Goal: Information Seeking & Learning: Learn about a topic

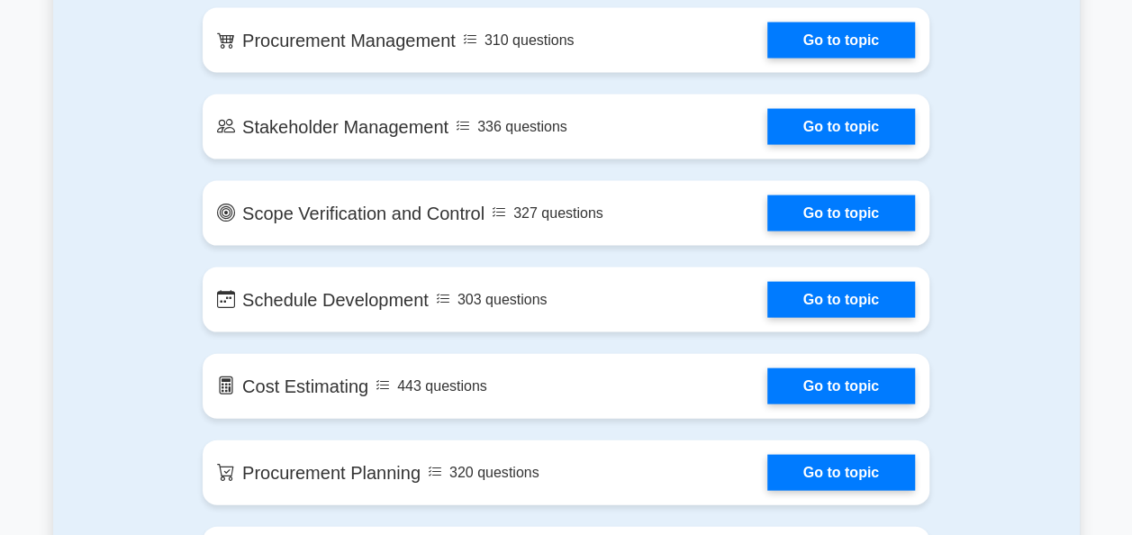
scroll to position [1801, 0]
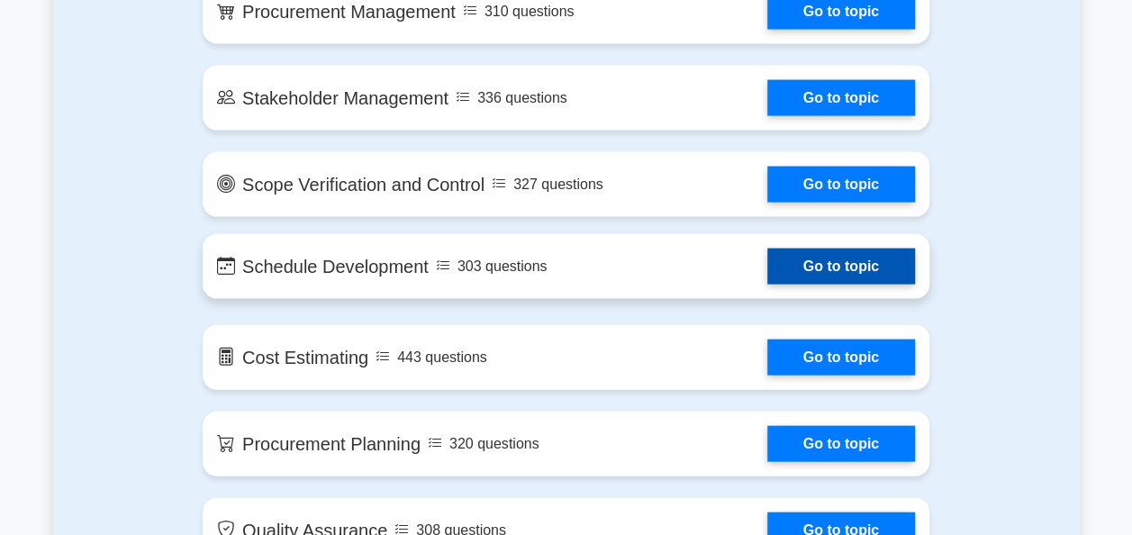
click at [845, 270] on link "Go to topic" at bounding box center [841, 267] width 148 height 36
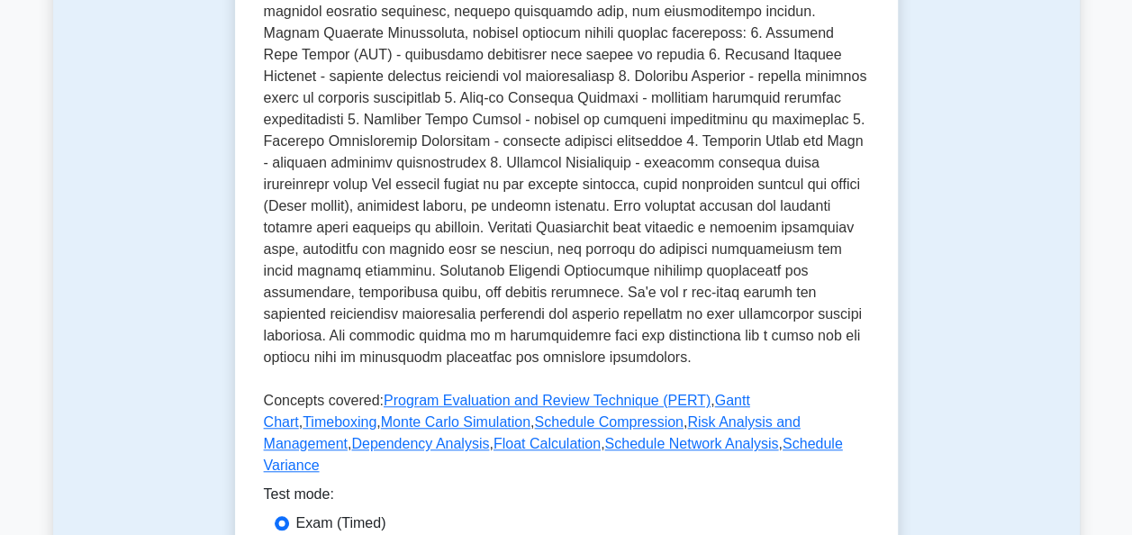
scroll to position [900, 0]
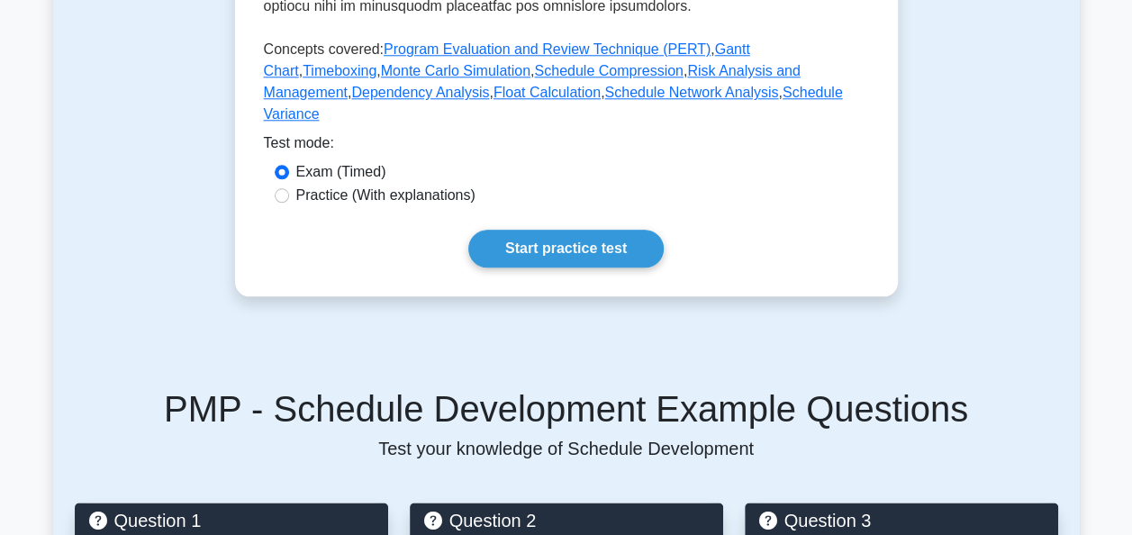
click at [303, 185] on label "Practice (With explanations)" at bounding box center [385, 196] width 179 height 22
click at [289, 188] on input "Practice (With explanations)" at bounding box center [282, 195] width 14 height 14
radio input "true"
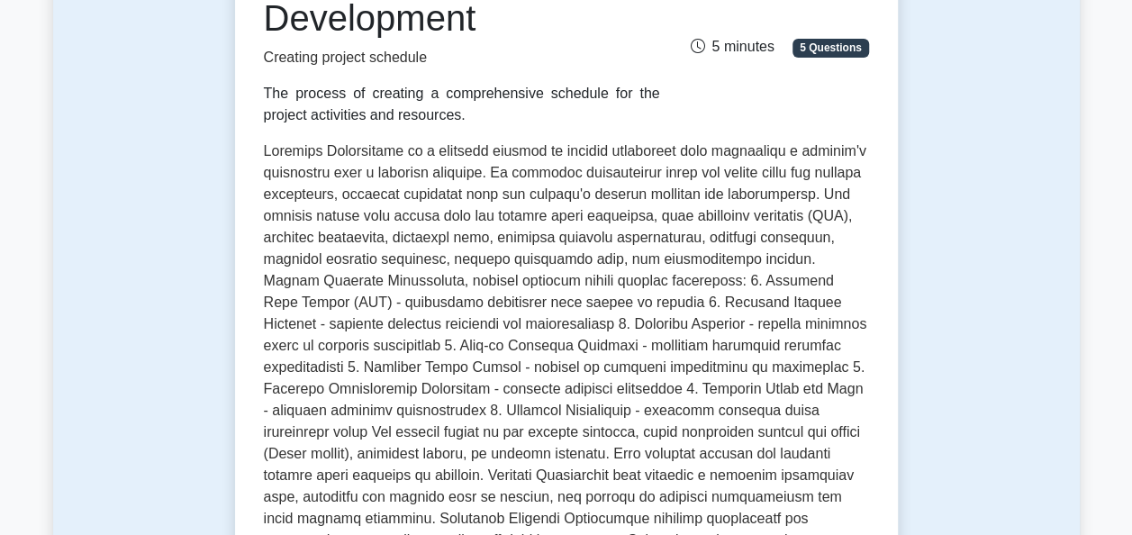
scroll to position [0, 0]
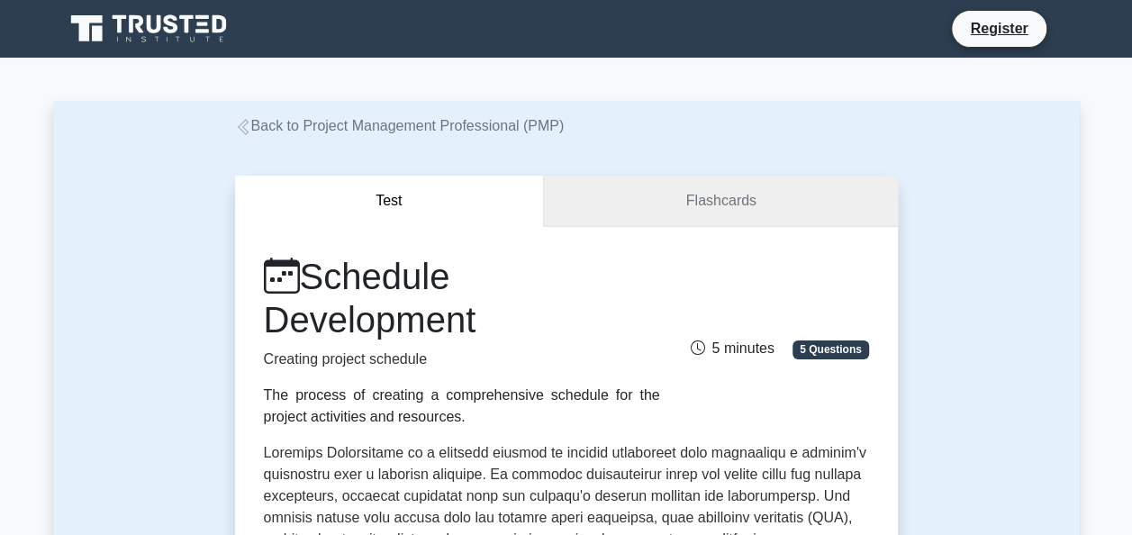
click at [666, 189] on link "Flashcards" at bounding box center [720, 201] width 353 height 51
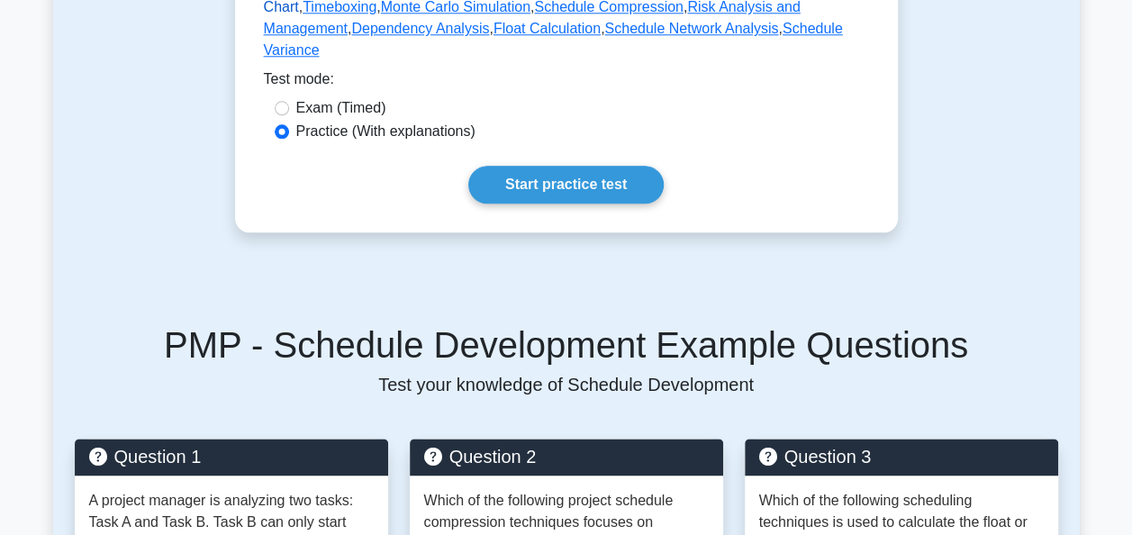
scroll to position [1005, 0]
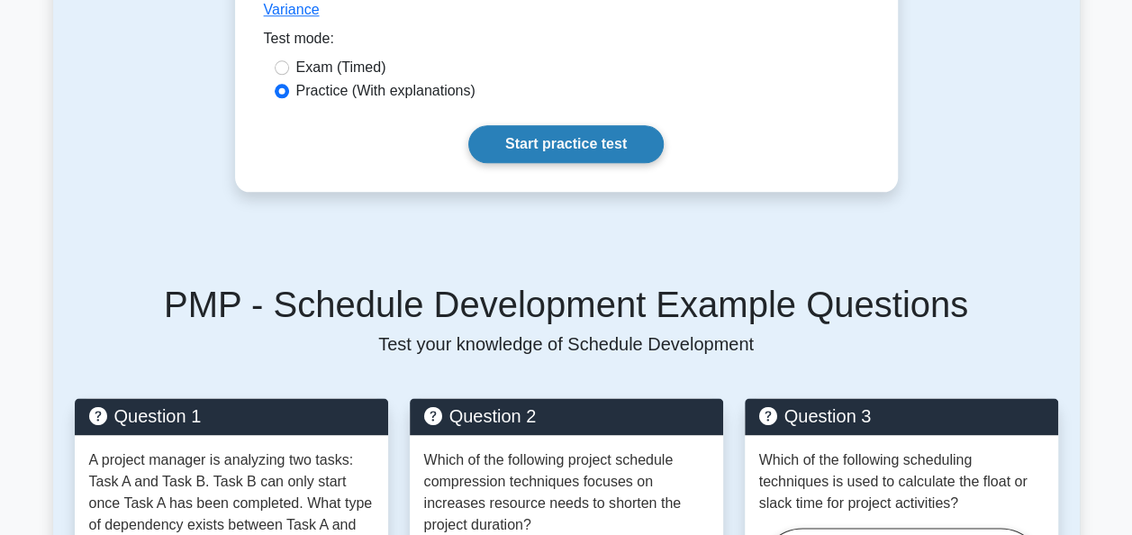
click at [644, 132] on link "Start practice test" at bounding box center [565, 144] width 195 height 38
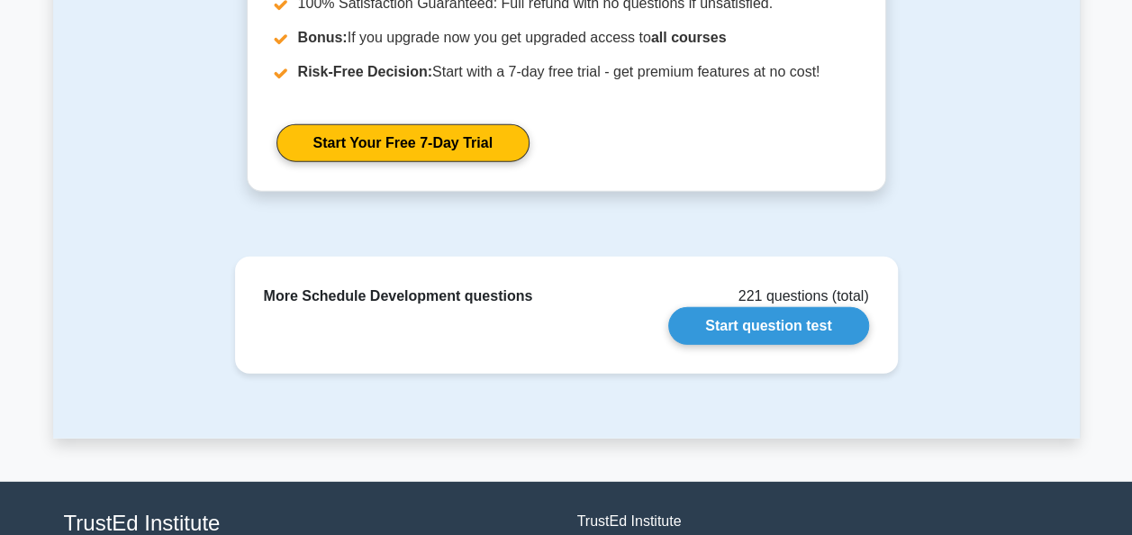
scroll to position [2341, 0]
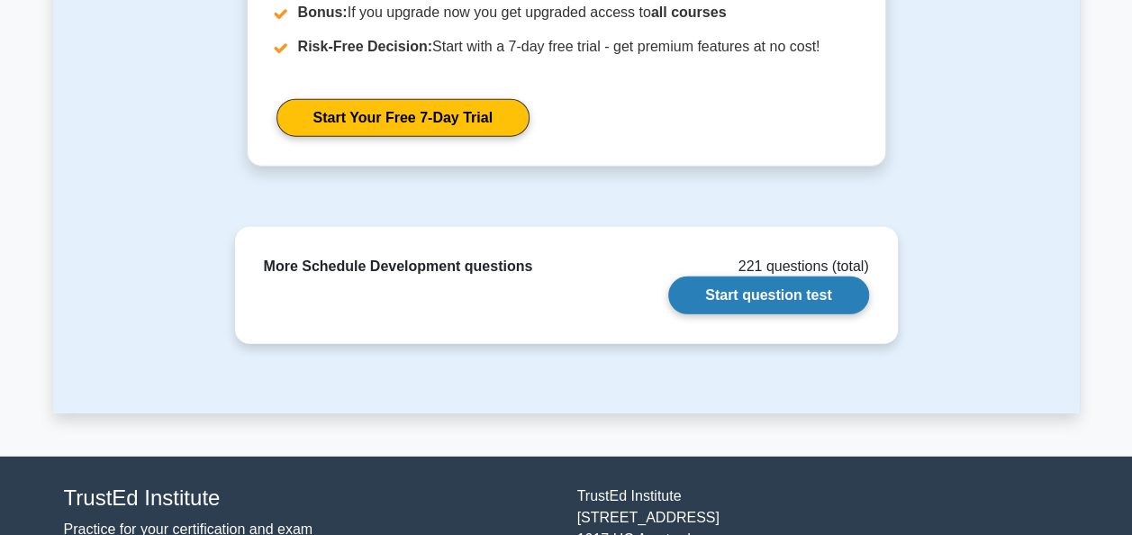
click at [823, 295] on link "Start question test" at bounding box center [768, 295] width 200 height 38
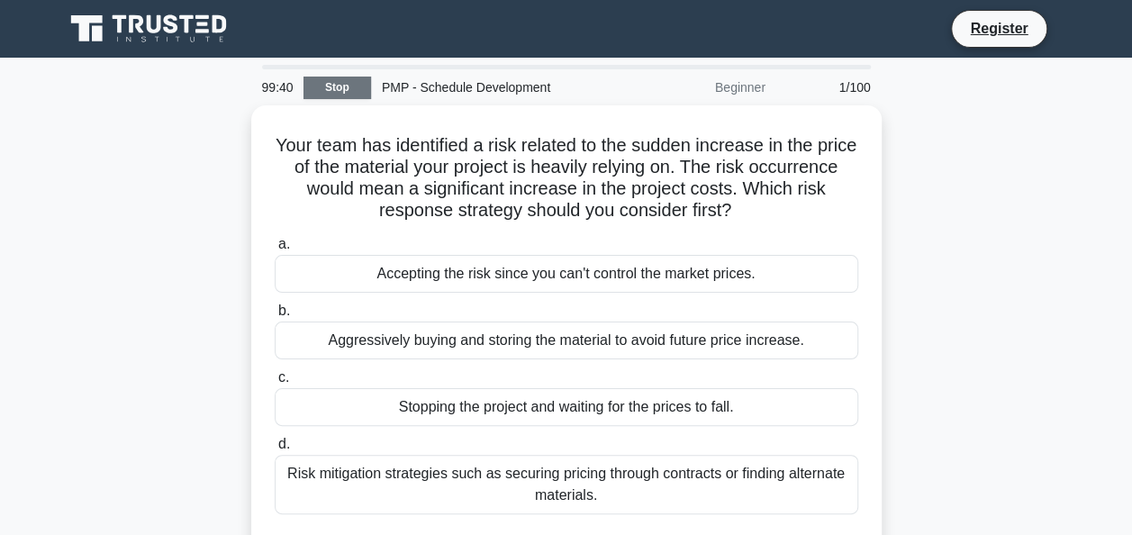
click at [333, 84] on link "Stop" at bounding box center [337, 88] width 68 height 23
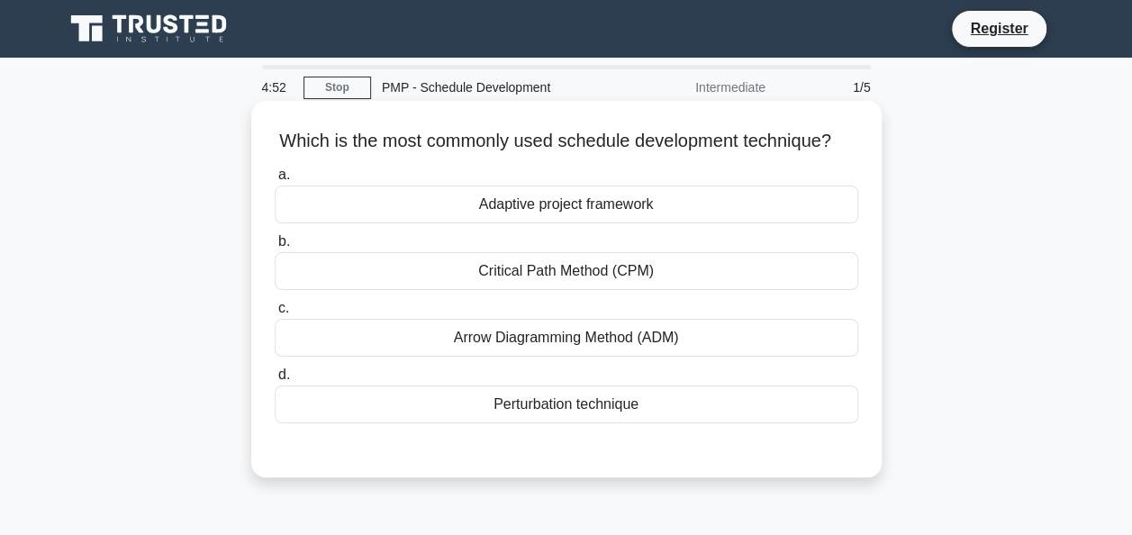
click at [601, 290] on div "Critical Path Method (CPM)" at bounding box center [566, 271] width 583 height 38
click at [275, 248] on input "b. Critical Path Method (CPM)" at bounding box center [275, 242] width 0 height 12
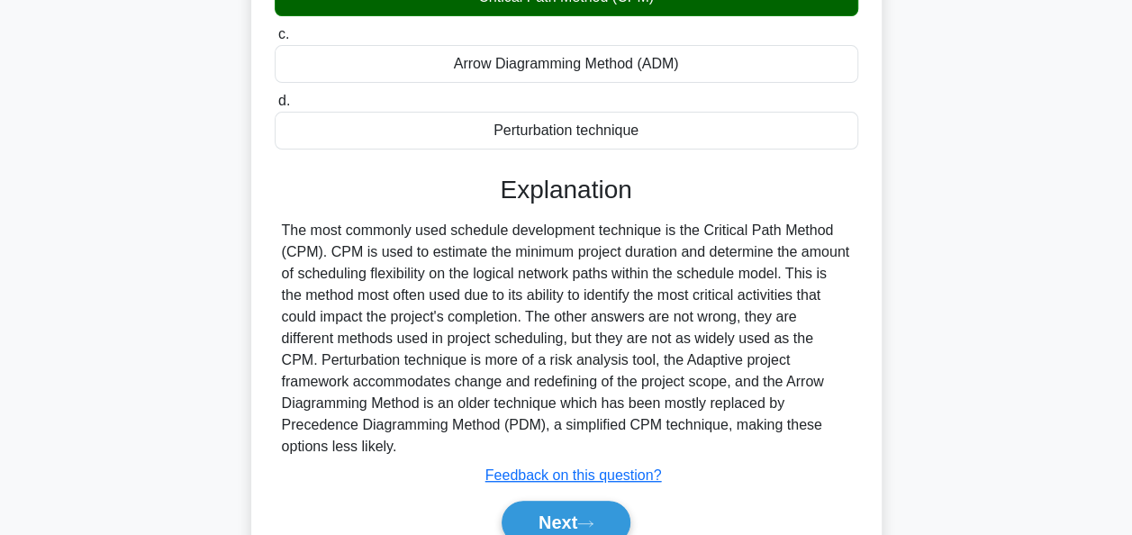
scroll to position [438, 0]
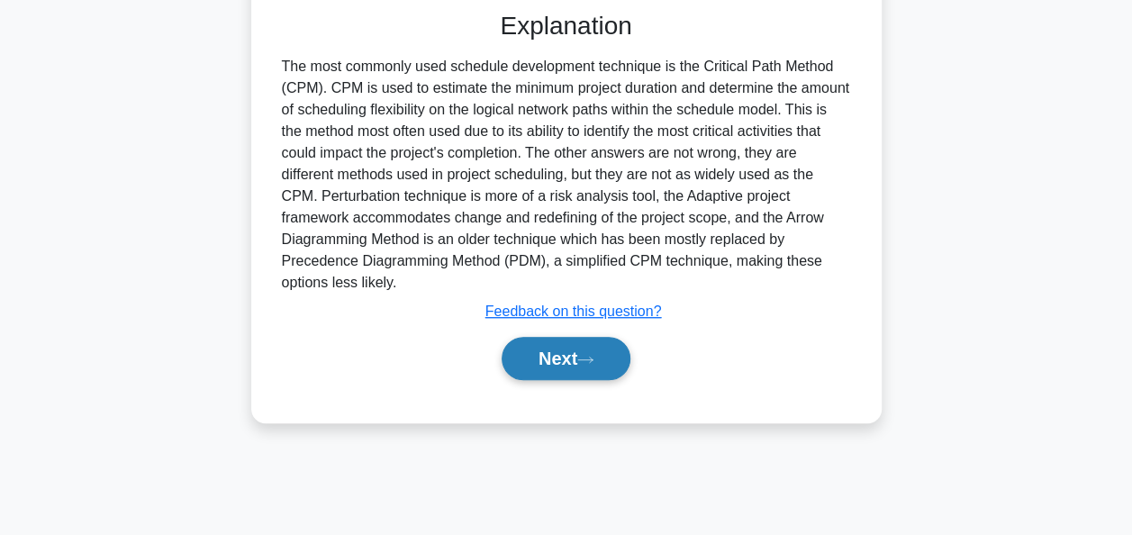
click at [549, 372] on button "Next" at bounding box center [566, 358] width 129 height 43
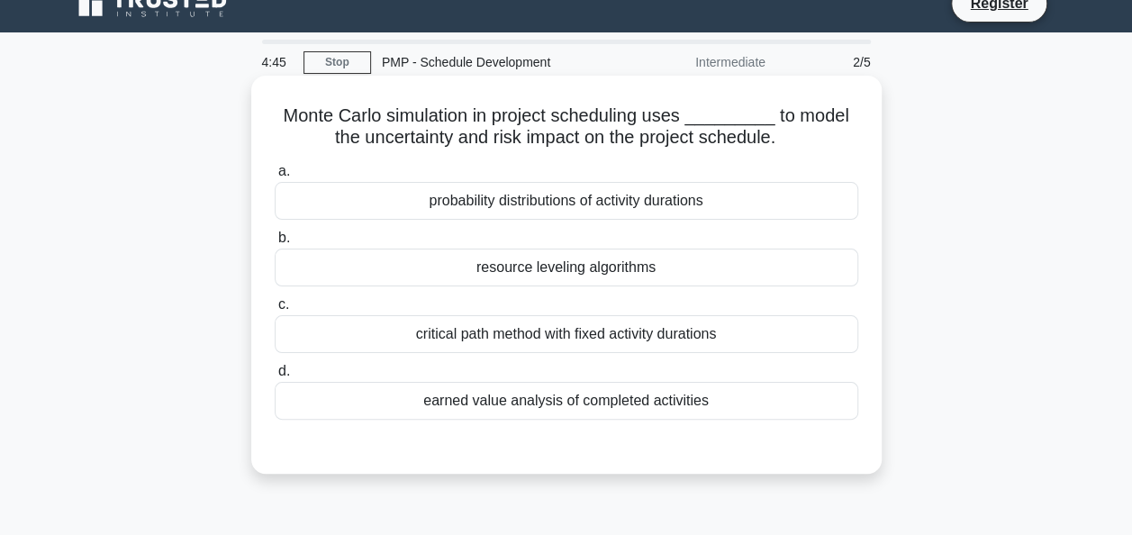
scroll to position [0, 0]
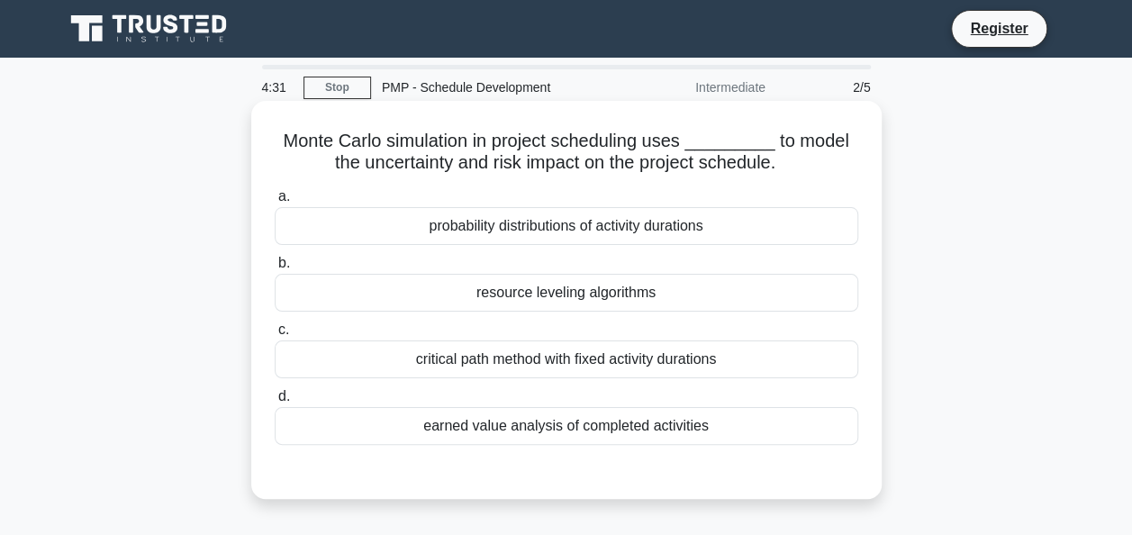
click at [631, 223] on div "probability distributions of activity durations" at bounding box center [566, 226] width 583 height 38
click at [275, 203] on input "a. probability distributions of activity durations" at bounding box center [275, 197] width 0 height 12
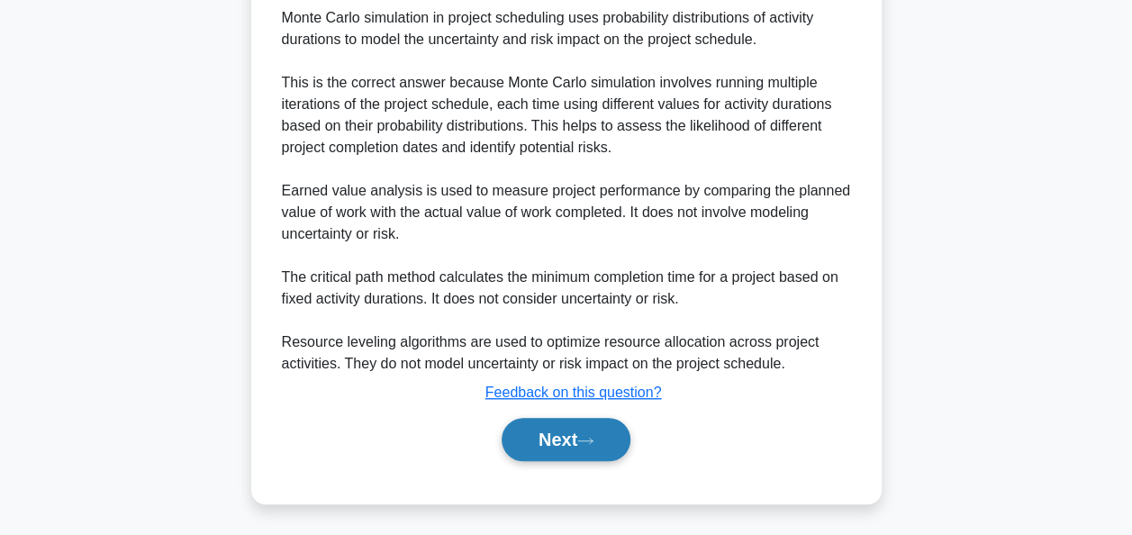
click at [560, 444] on button "Next" at bounding box center [566, 439] width 129 height 43
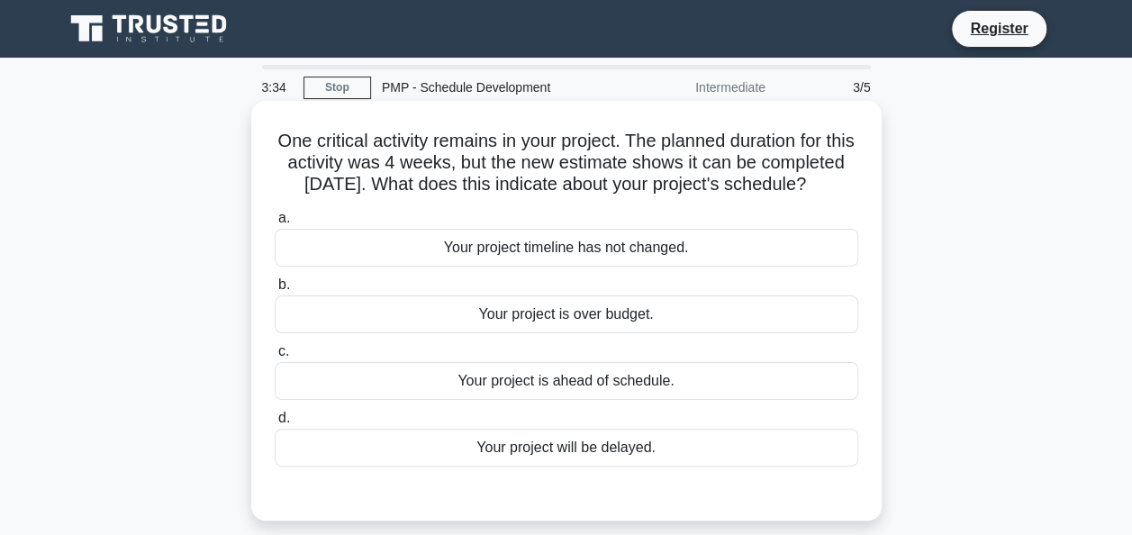
click at [639, 400] on div "Your project is ahead of schedule." at bounding box center [566, 381] width 583 height 38
click at [275, 357] on input "c. Your project is ahead of schedule." at bounding box center [275, 352] width 0 height 12
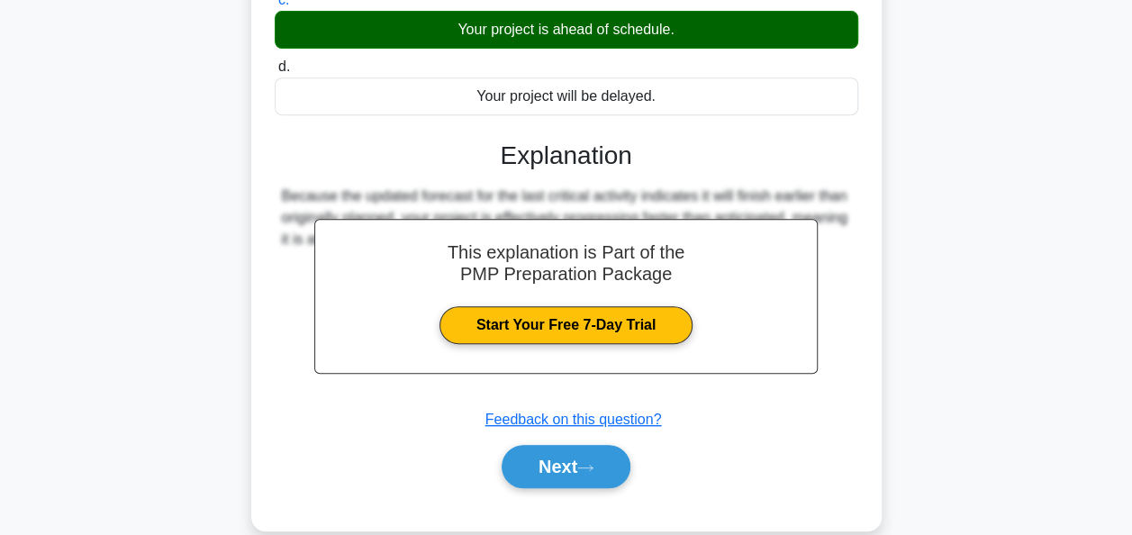
scroll to position [438, 0]
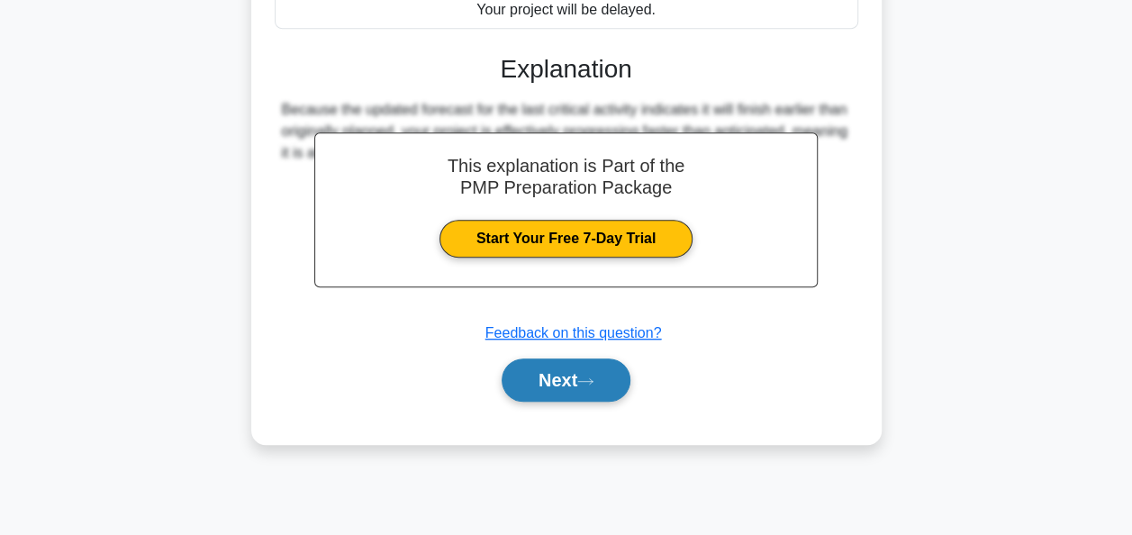
click at [614, 395] on button "Next" at bounding box center [566, 379] width 129 height 43
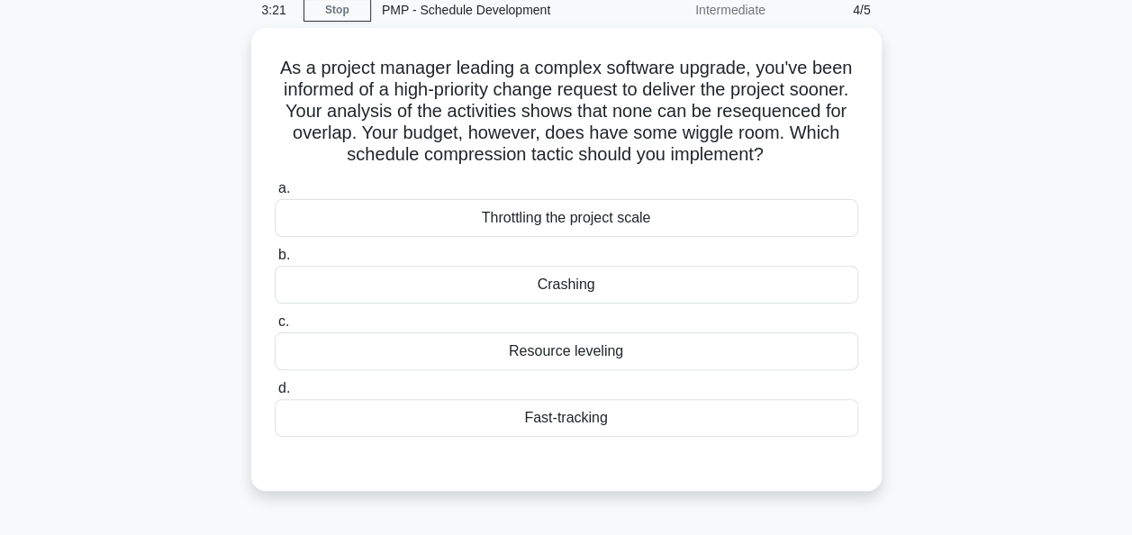
scroll to position [0, 0]
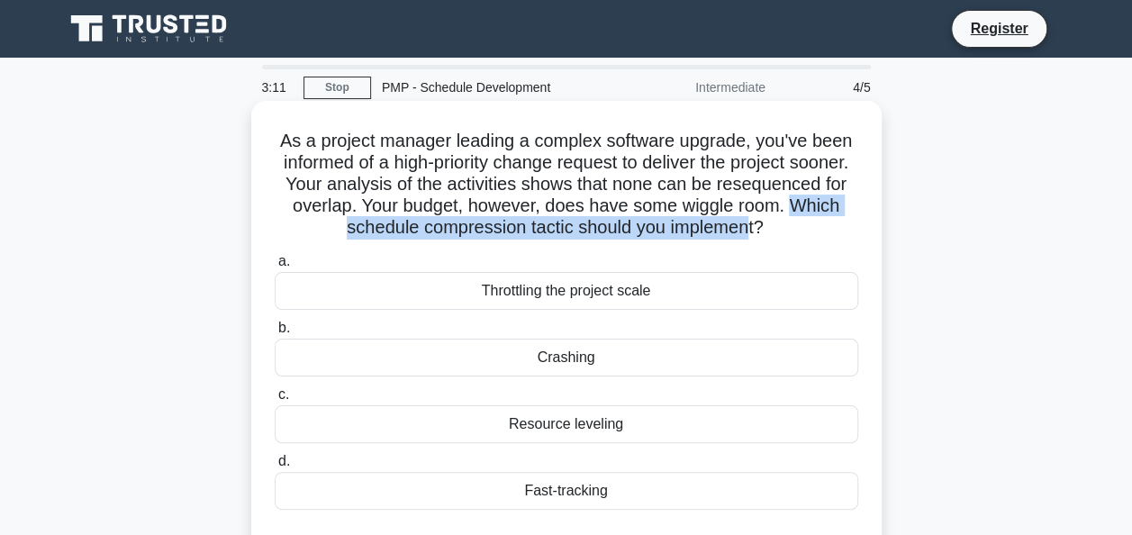
drag, startPoint x: 345, startPoint y: 218, endPoint x: 804, endPoint y: 225, distance: 459.2
click at [804, 225] on h5 "As a project manager leading a complex software upgrade, you've been informed o…" at bounding box center [566, 185] width 587 height 110
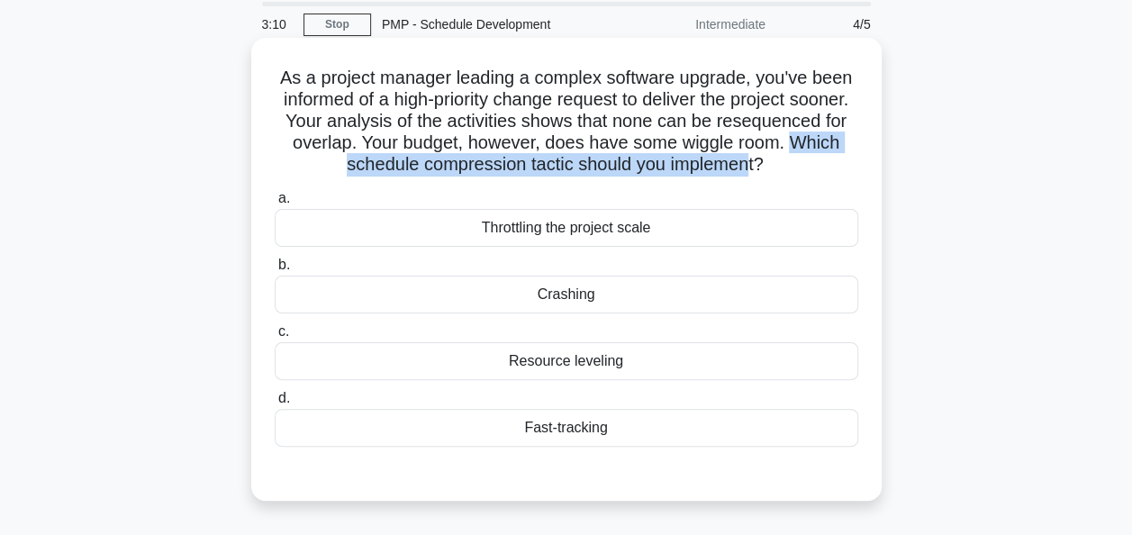
scroll to position [90, 0]
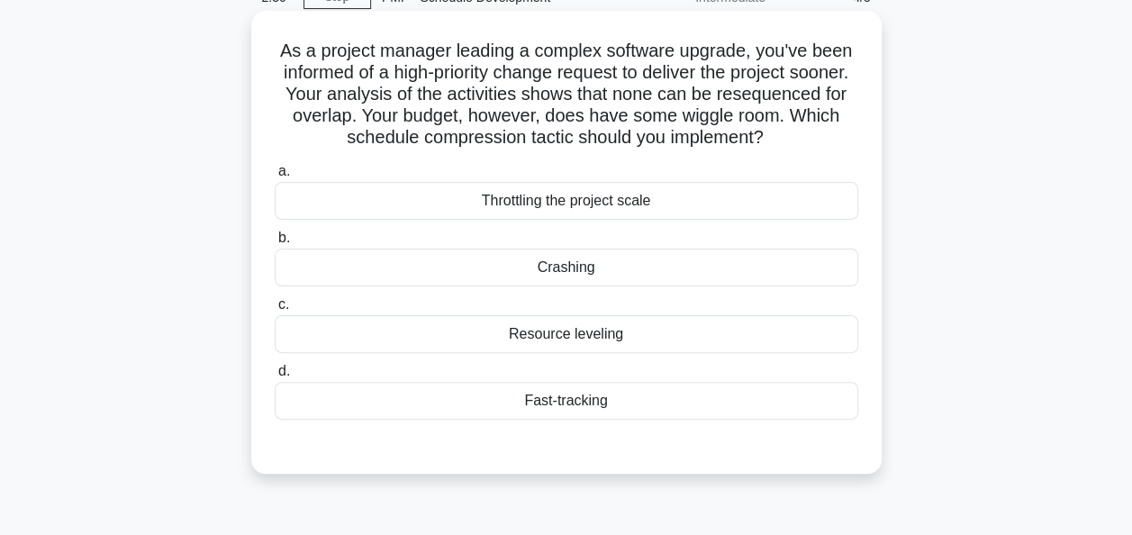
click at [576, 264] on div "Crashing" at bounding box center [566, 268] width 583 height 38
click at [275, 244] on input "b. Crashing" at bounding box center [275, 238] width 0 height 12
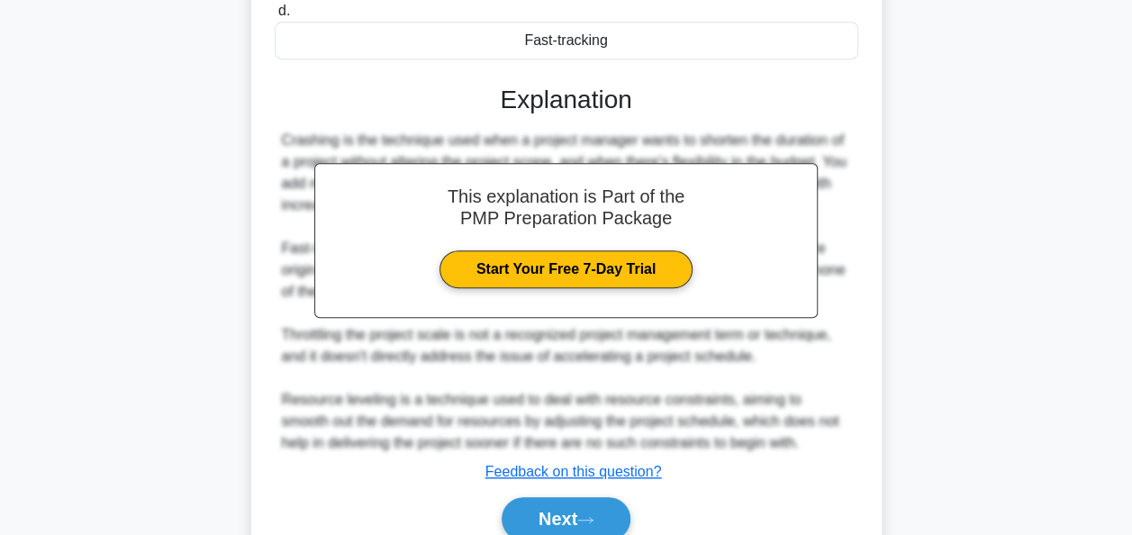
scroll to position [529, 0]
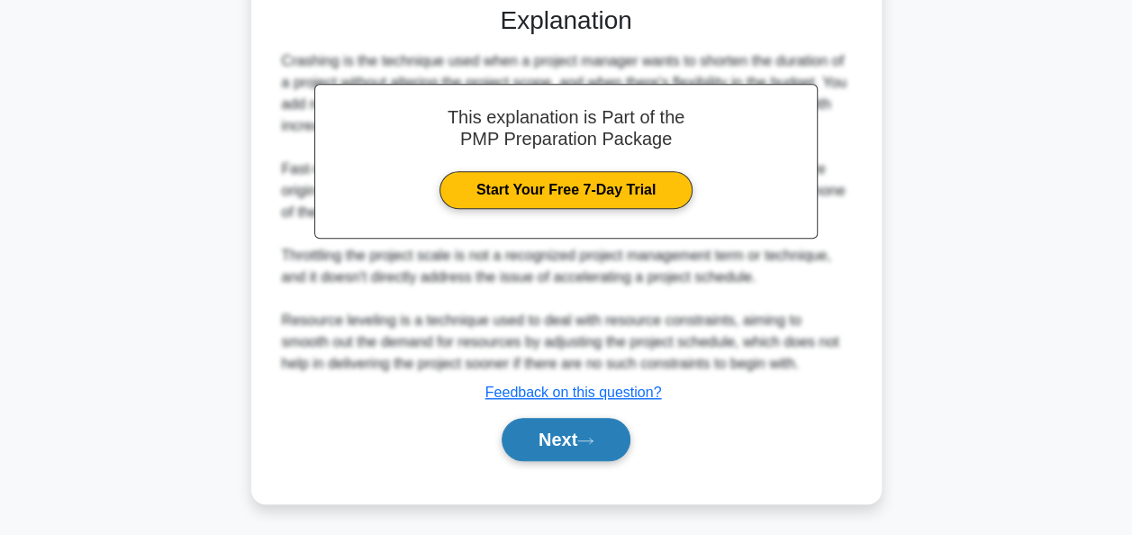
click at [580, 448] on button "Next" at bounding box center [566, 439] width 129 height 43
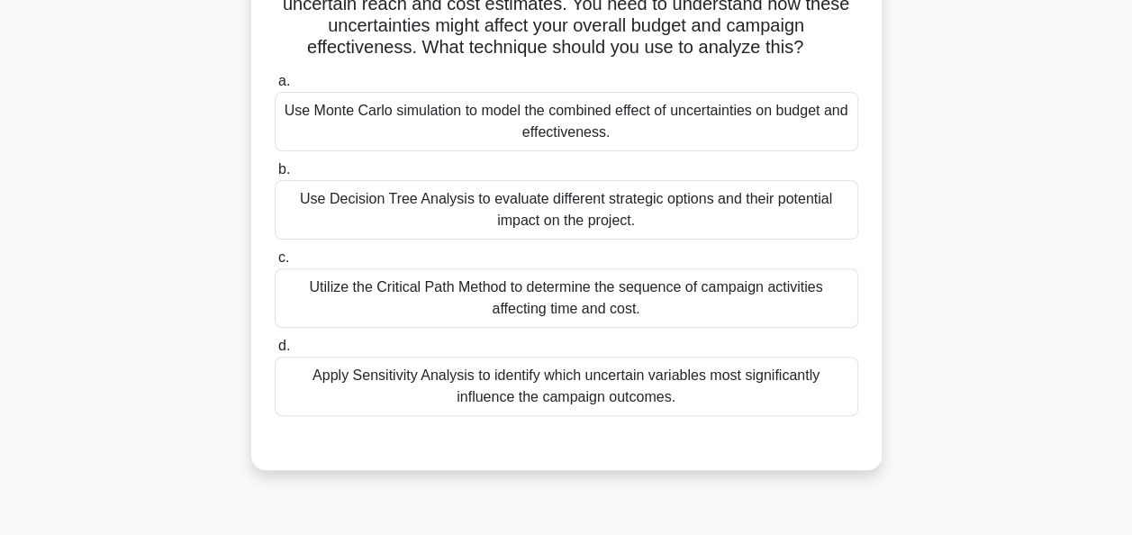
scroll to position [90, 0]
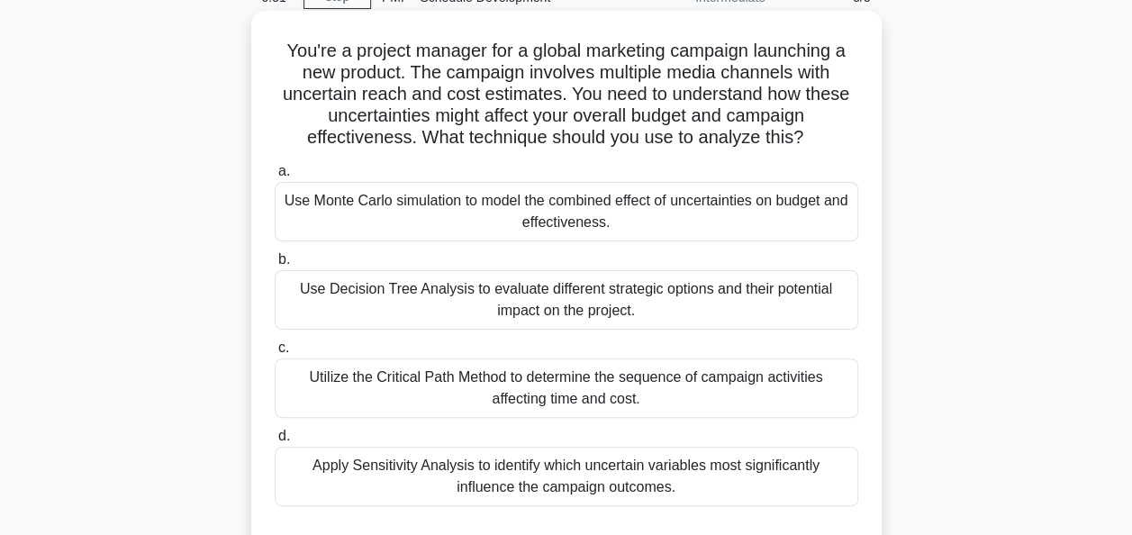
click at [649, 218] on div "Use Monte Carlo simulation to model the combined effect of uncertainties on bud…" at bounding box center [566, 211] width 583 height 59
click at [275, 177] on input "a. Use Monte Carlo simulation to model the combined effect of uncertainties on …" at bounding box center [275, 172] width 0 height 12
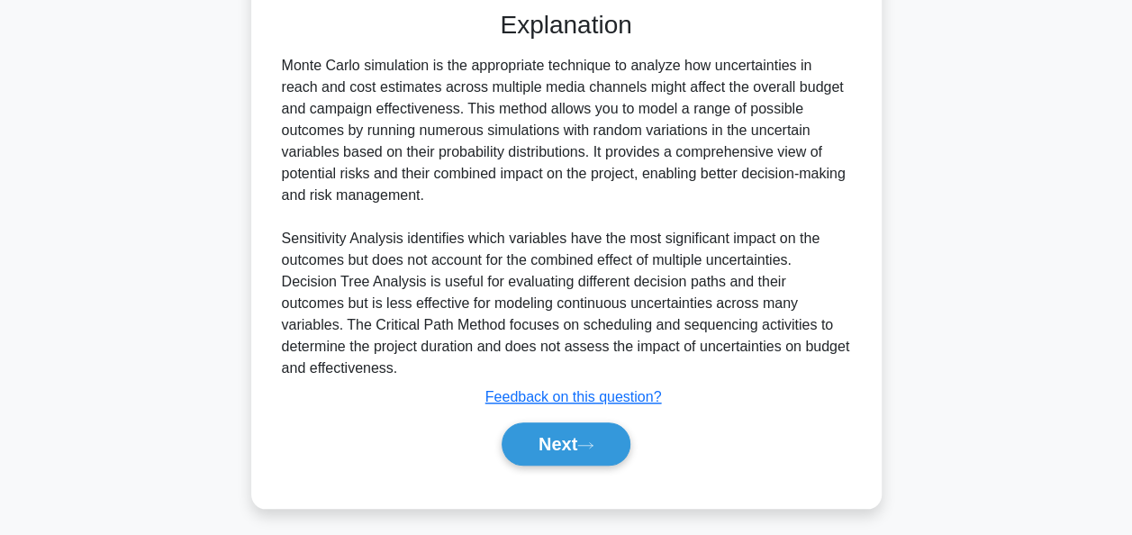
scroll to position [616, 0]
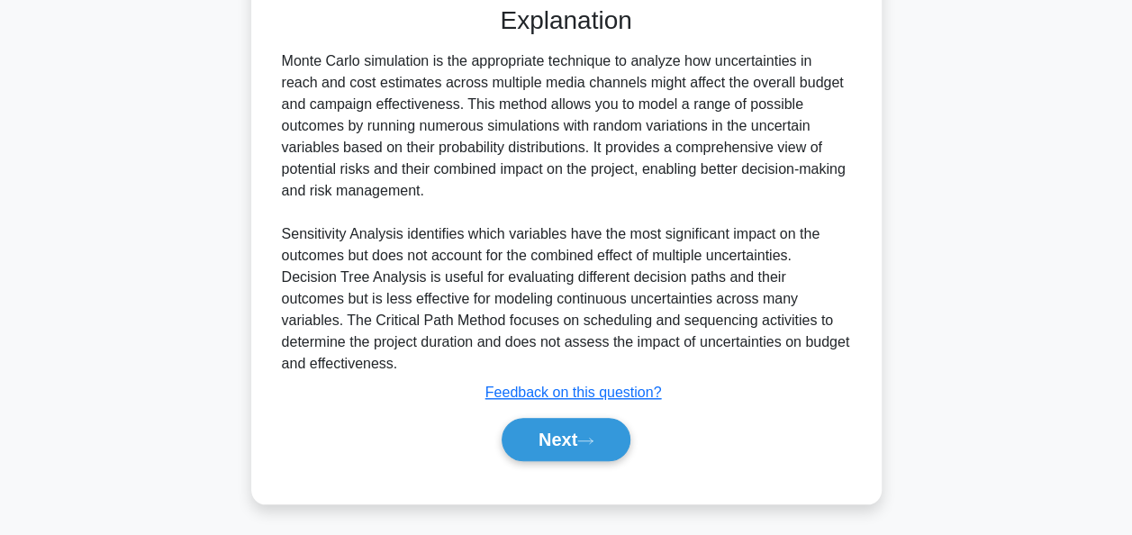
drag, startPoint x: 477, startPoint y: 64, endPoint x: 639, endPoint y: 178, distance: 198.3
click at [639, 178] on div "Monte Carlo simulation is the appropriate technique to analyze how uncertaintie…" at bounding box center [566, 212] width 569 height 324
click at [584, 451] on button "Next" at bounding box center [566, 439] width 129 height 43
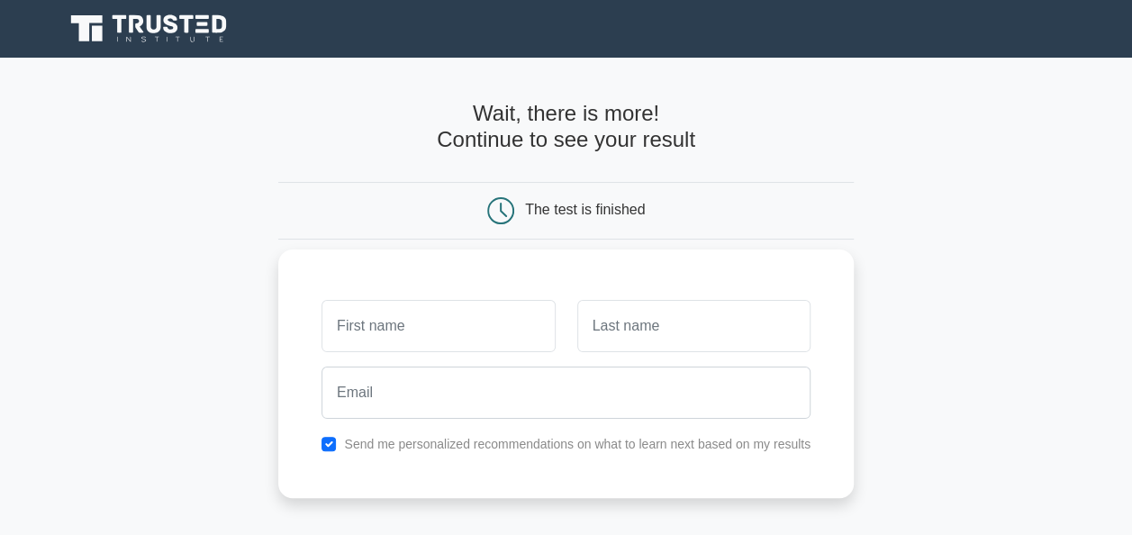
scroll to position [90, 0]
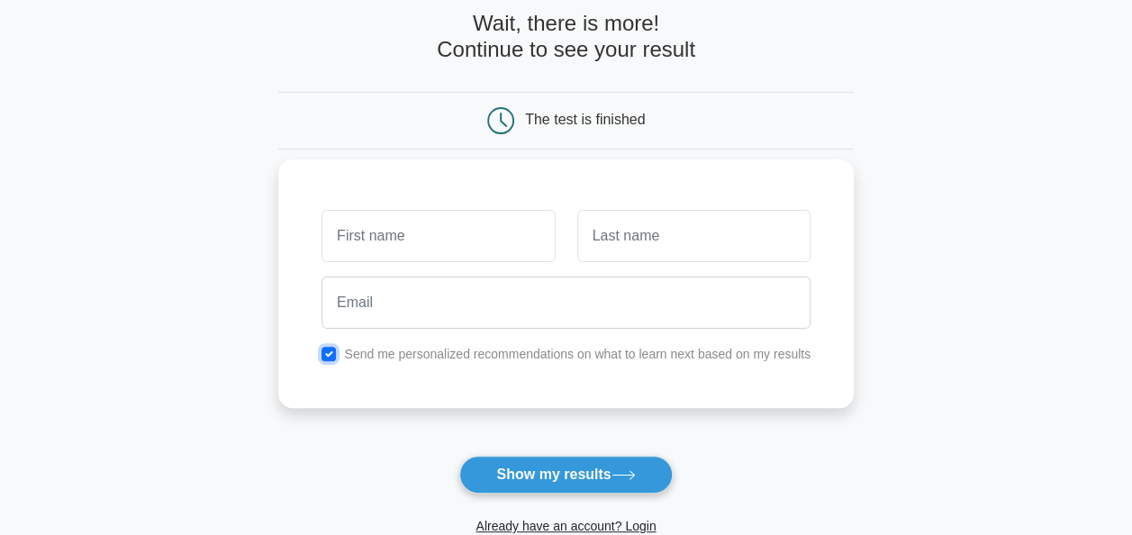
click at [326, 351] on input "checkbox" at bounding box center [328, 354] width 14 height 14
checkbox input "false"
click at [413, 249] on input "text" at bounding box center [437, 236] width 233 height 52
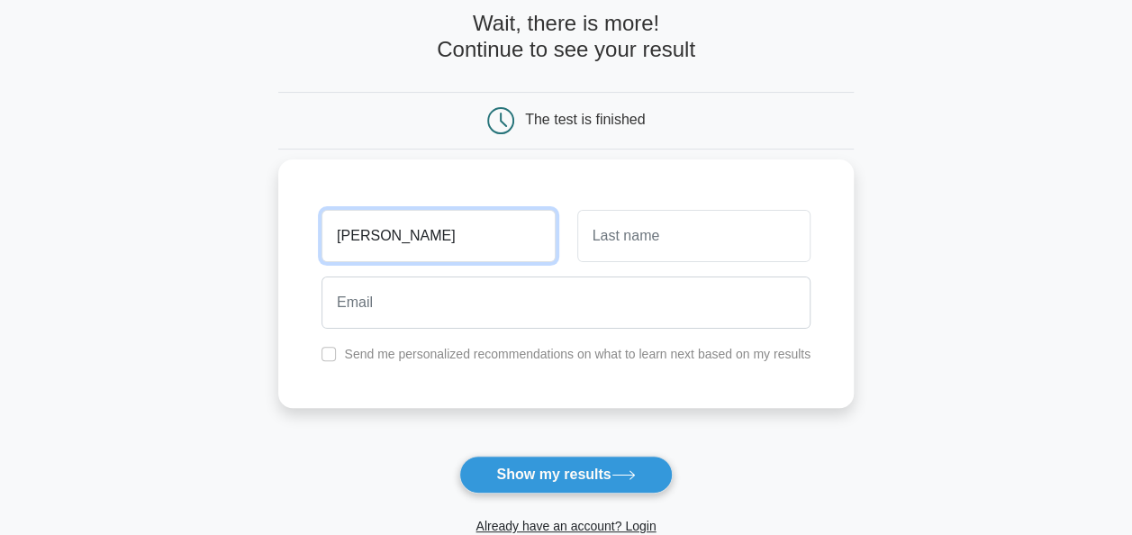
type input "[PERSON_NAME]"
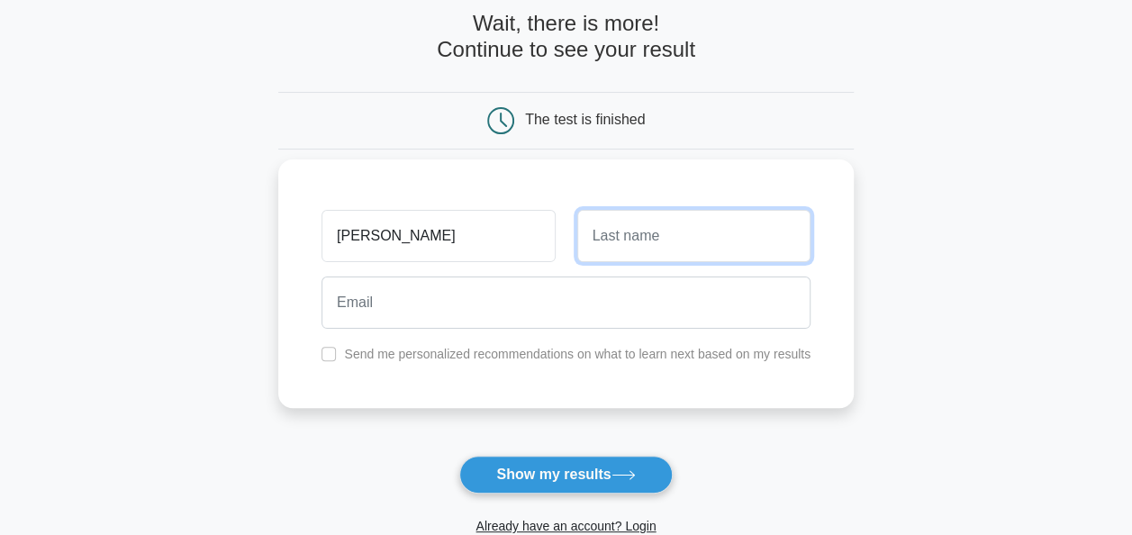
click at [603, 229] on input "text" at bounding box center [693, 236] width 233 height 52
type input "[PERSON_NAME]"
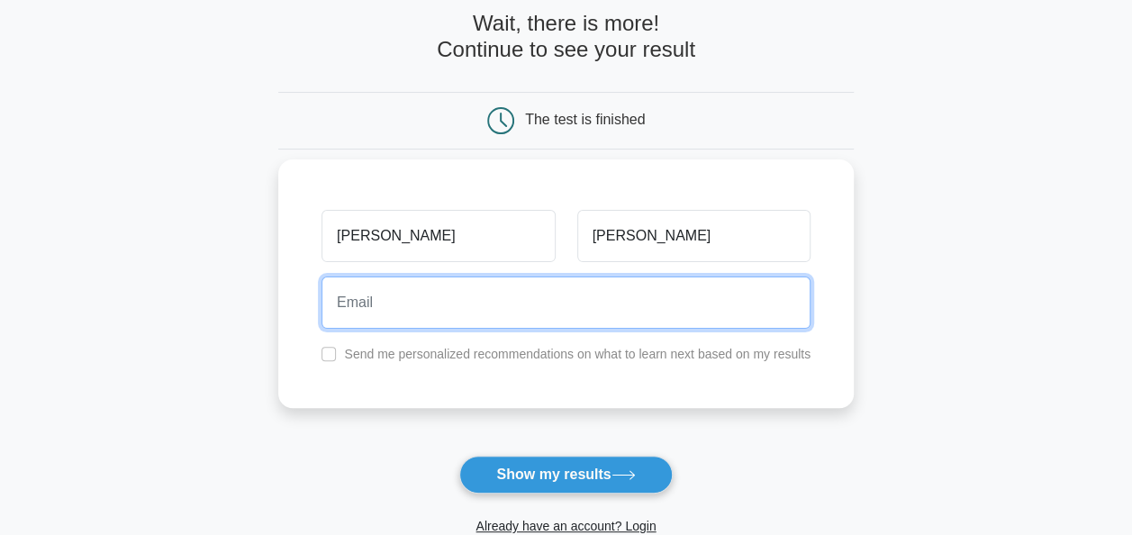
click at [490, 317] on input "email" at bounding box center [565, 302] width 489 height 52
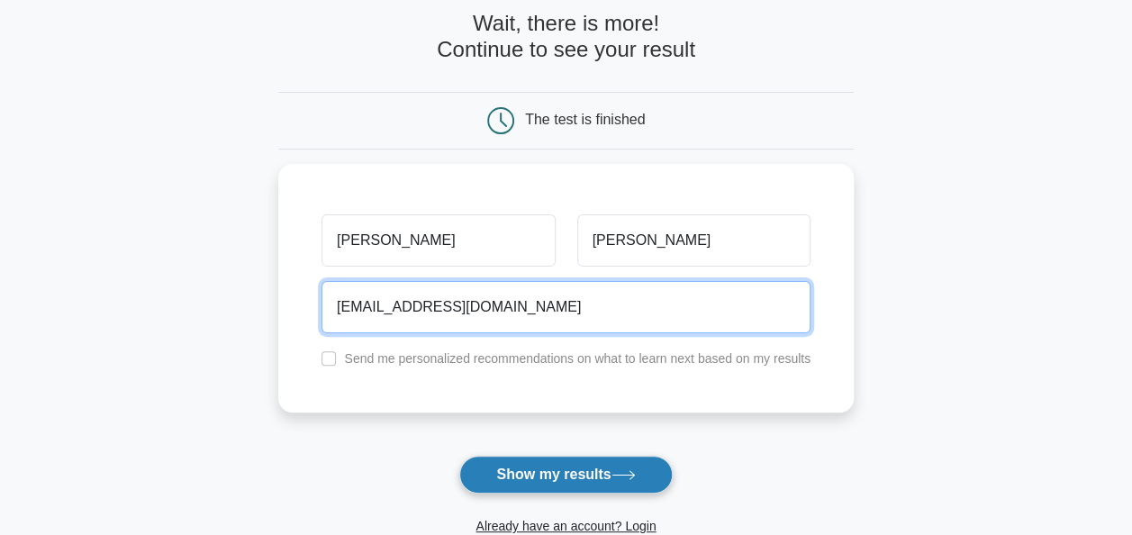
type input "c.ludovica94@gmail.com"
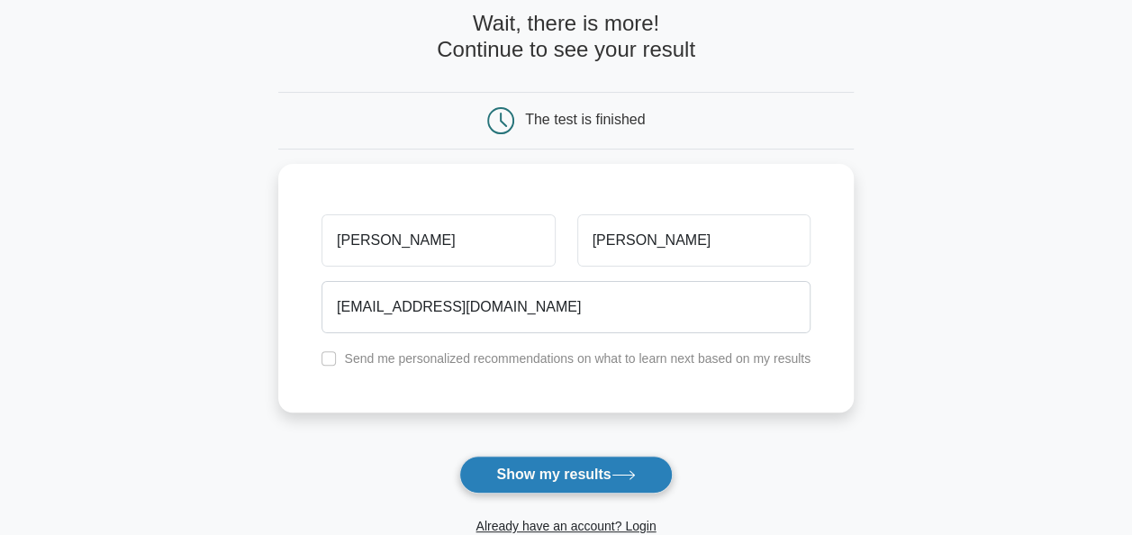
click at [551, 465] on button "Show my results" at bounding box center [565, 475] width 212 height 38
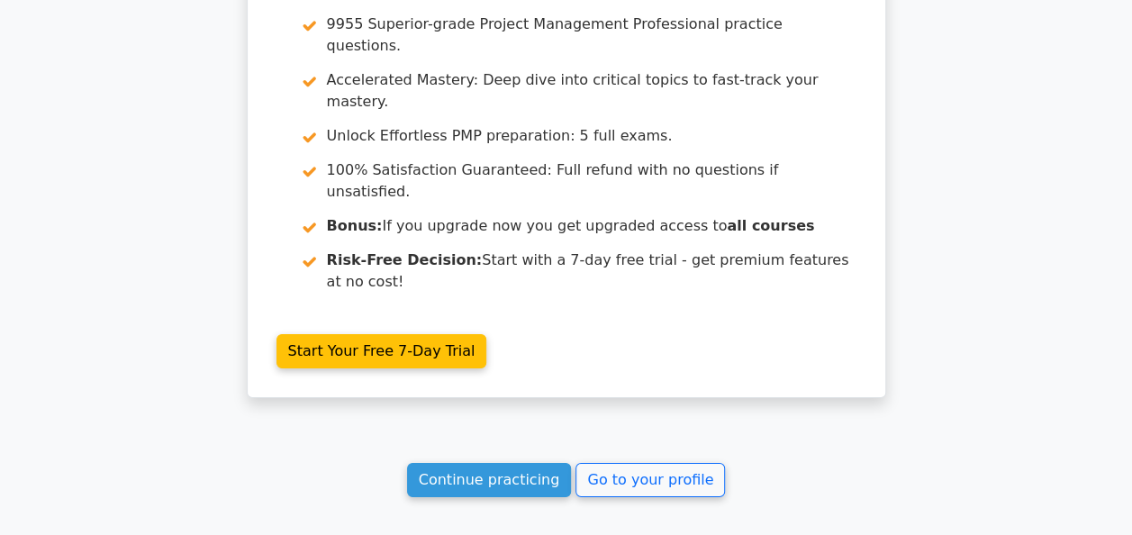
scroll to position [2719, 0]
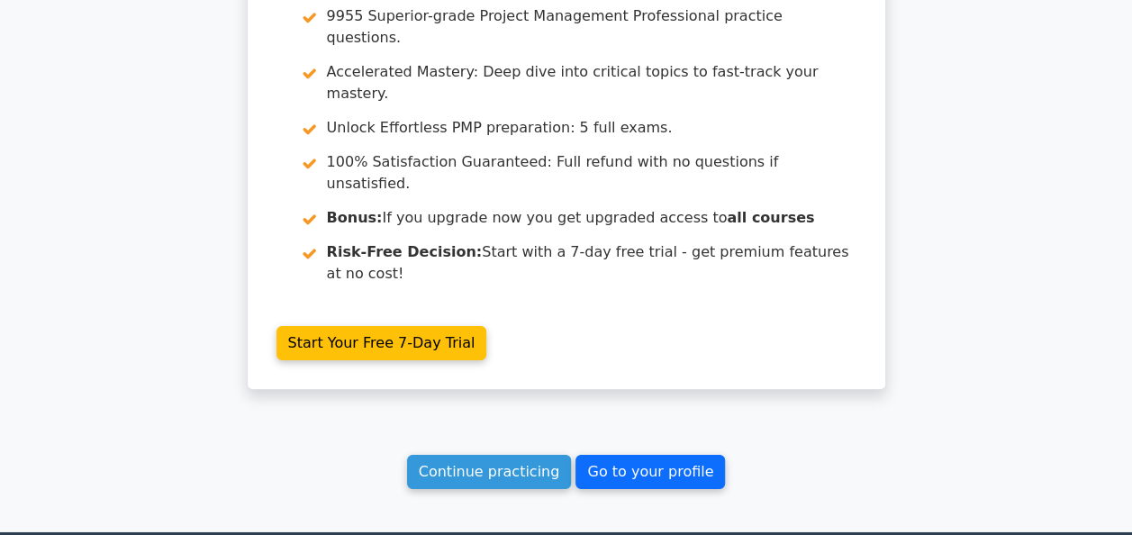
click at [609, 455] on link "Go to your profile" at bounding box center [649, 472] width 149 height 34
